Goal: Transaction & Acquisition: Purchase product/service

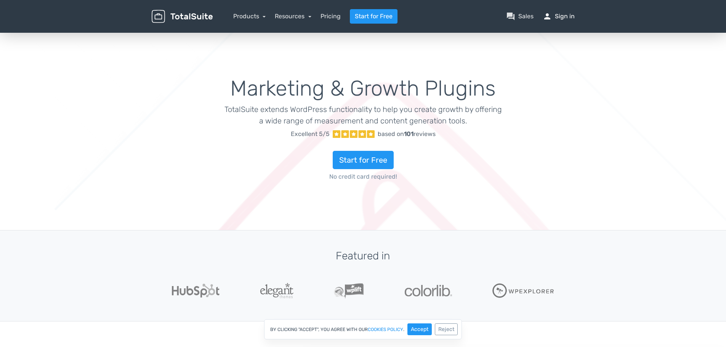
click at [563, 19] on link "person Sign in" at bounding box center [559, 16] width 32 height 9
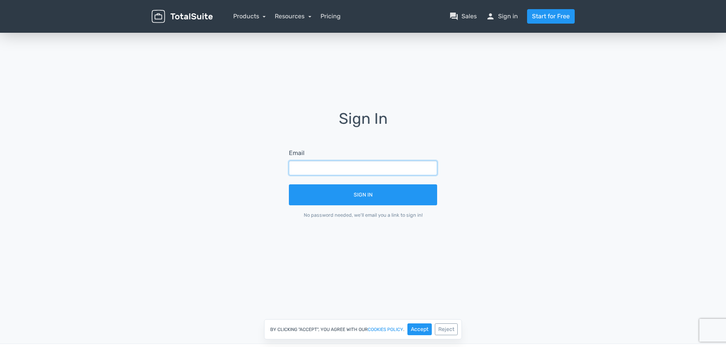
click at [356, 169] on input "text" at bounding box center [363, 168] width 148 height 14
click at [392, 169] on input "text" at bounding box center [363, 168] width 148 height 14
type input "[EMAIL_ADDRESS][PERSON_NAME][DOMAIN_NAME]"
click at [471, 136] on div "Sign In Email [PERSON_NAME][EMAIL_ADDRESS][PERSON_NAME][DOMAIN_NAME] Sign In No…" at bounding box center [363, 170] width 435 height 119
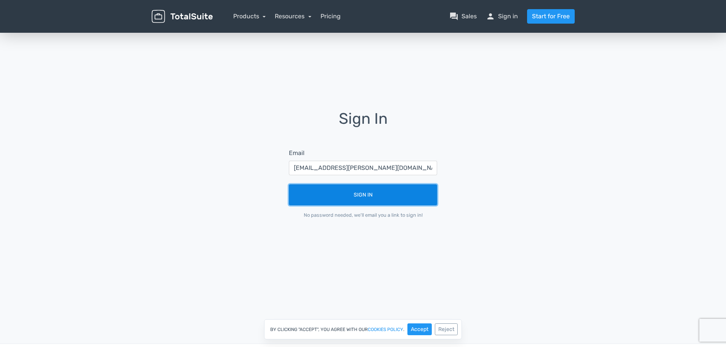
click at [377, 198] on button "Sign In" at bounding box center [363, 195] width 148 height 21
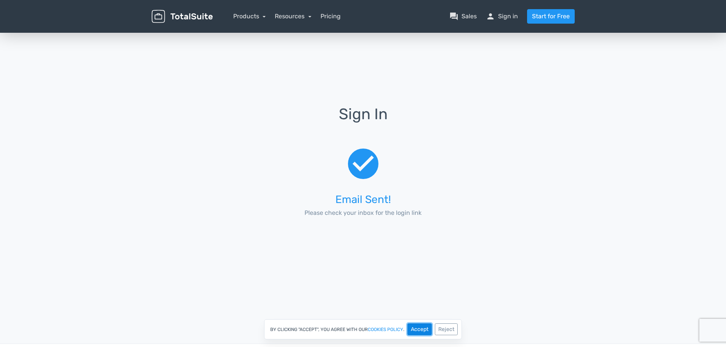
click at [419, 327] on button "Accept" at bounding box center [420, 330] width 24 height 12
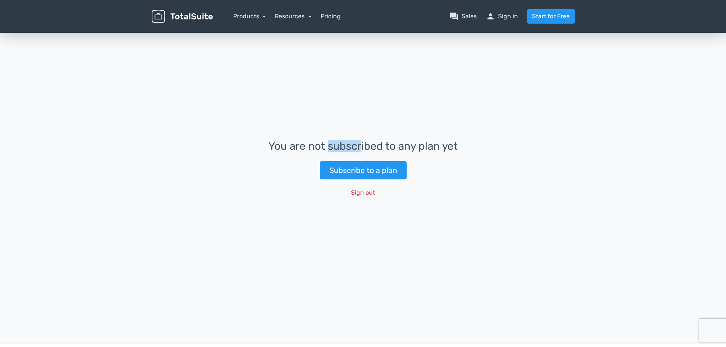
drag, startPoint x: 327, startPoint y: 147, endPoint x: 419, endPoint y: 146, distance: 92.3
click at [419, 146] on h3 "You are not subscribed to any plan yet" at bounding box center [363, 147] width 190 height 12
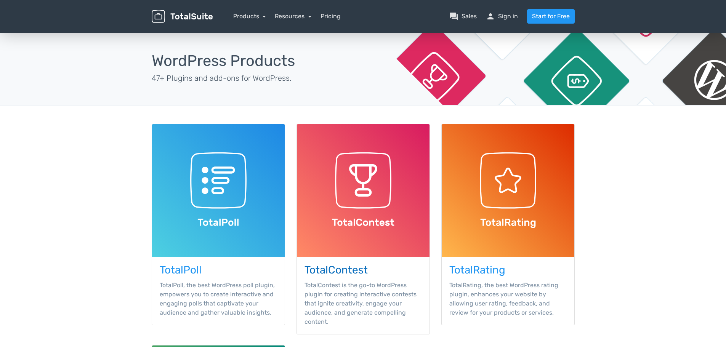
click at [351, 269] on h3 "TotalContest" at bounding box center [363, 271] width 117 height 12
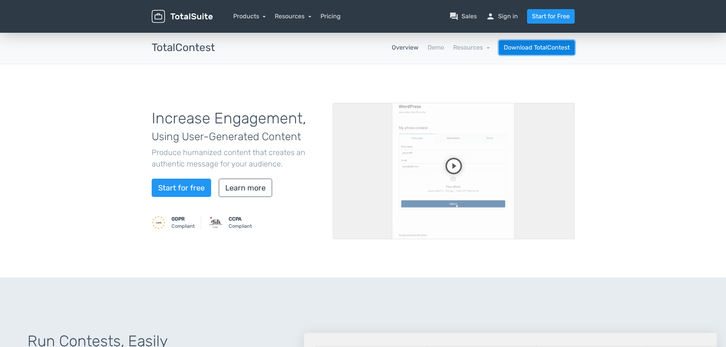
click at [538, 45] on link "Download TotalContest" at bounding box center [537, 47] width 76 height 14
